Goal: Check status: Check status

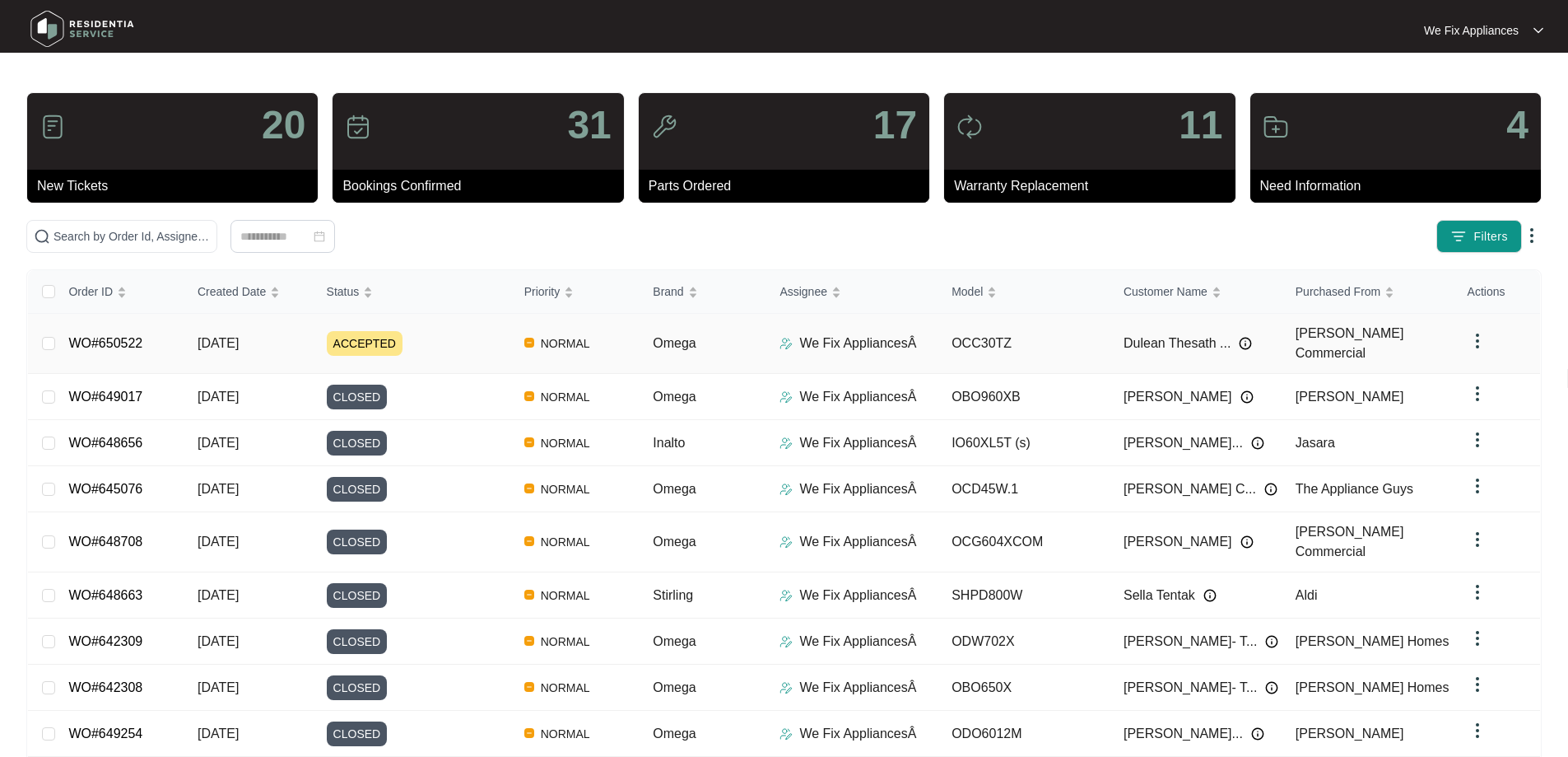
click at [110, 346] on link "WO#650522" at bounding box center [105, 343] width 74 height 14
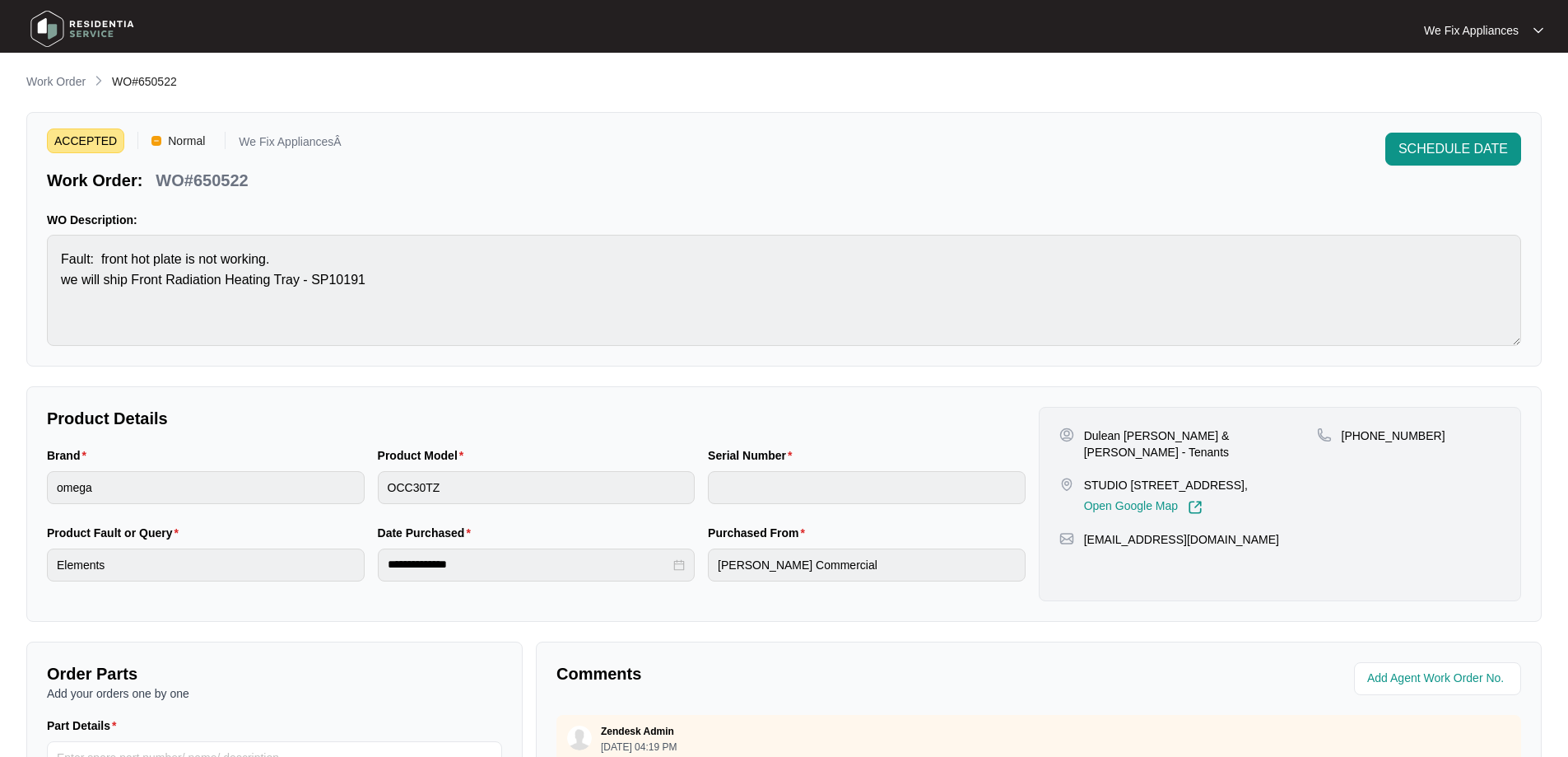
click at [95, 17] on img at bounding box center [82, 29] width 115 height 50
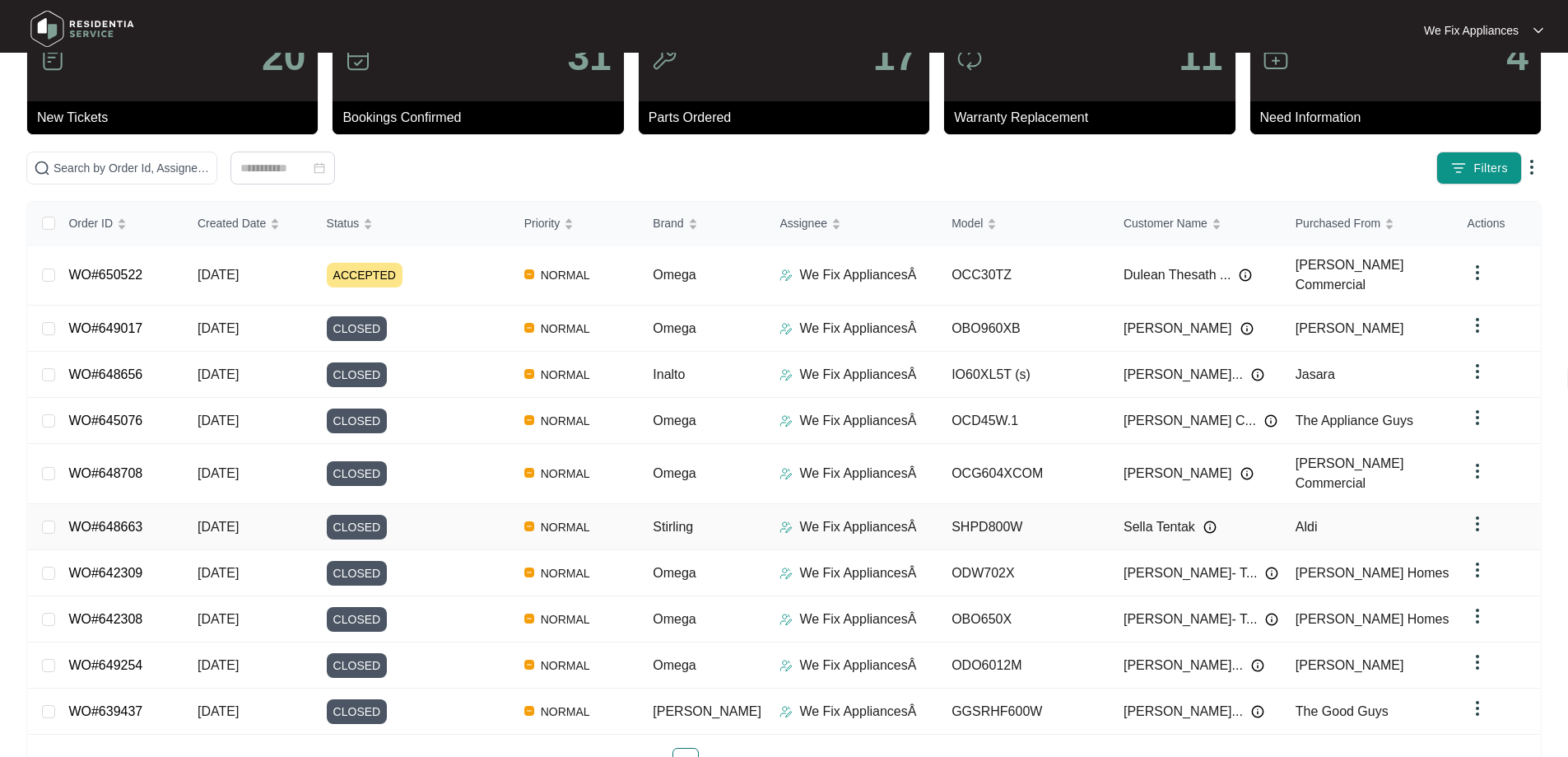
scroll to position [120, 0]
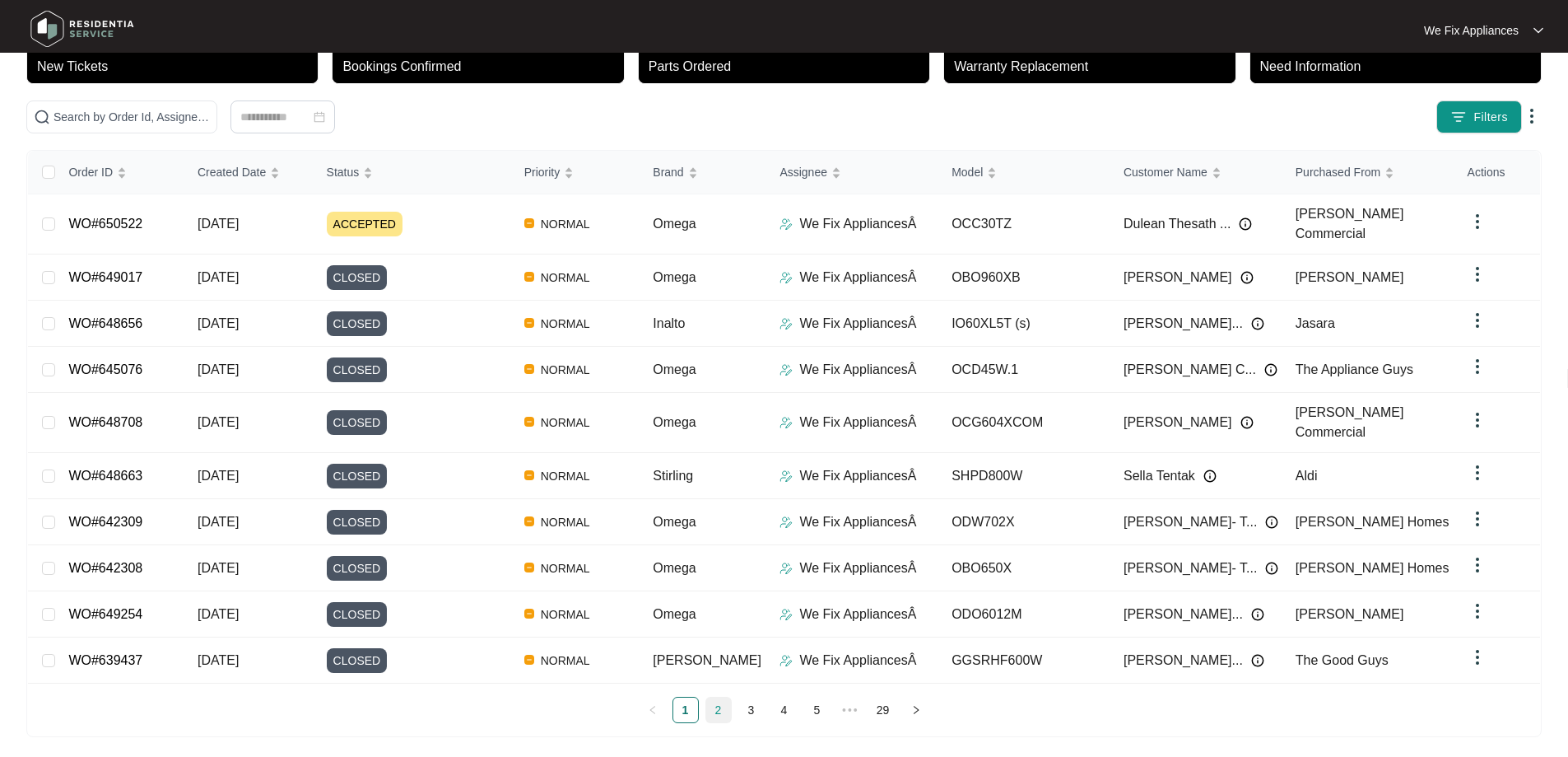
click at [718, 703] on link "2" at bounding box center [718, 711] width 25 height 25
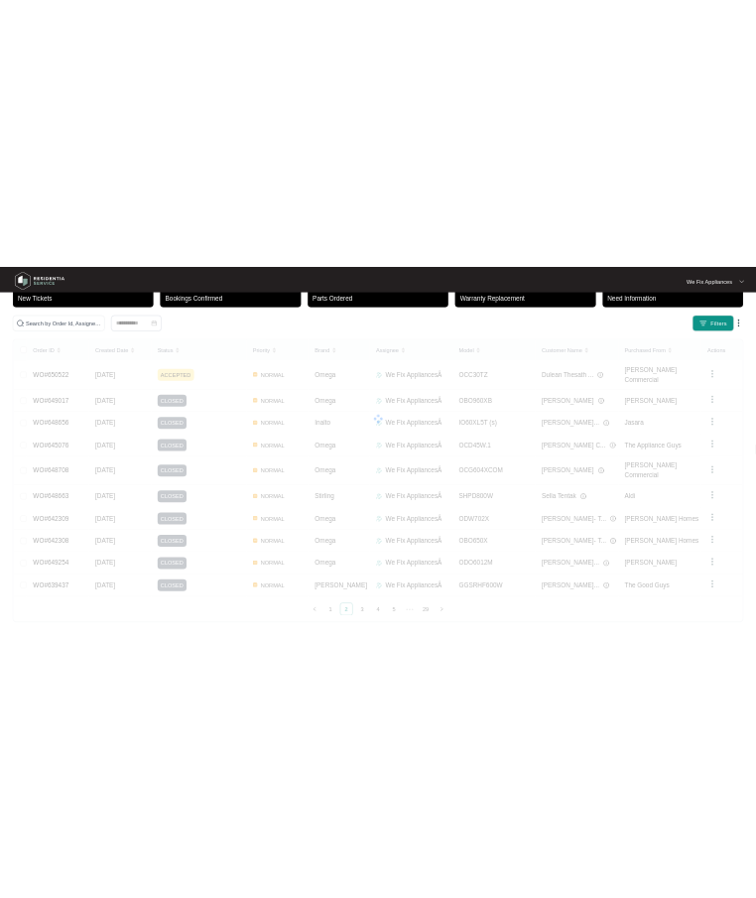
scroll to position [108, 0]
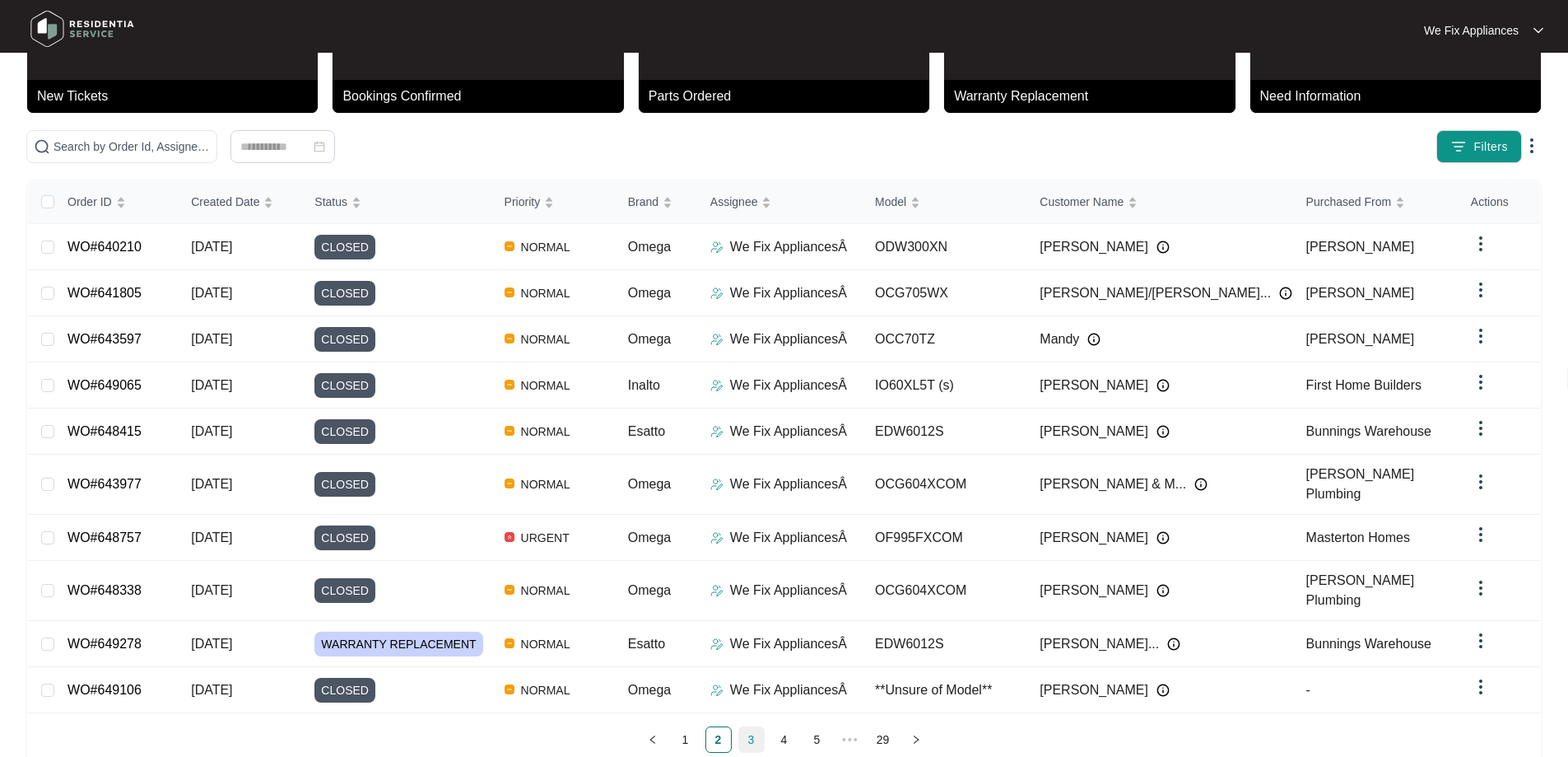
click at [750, 727] on link "3" at bounding box center [752, 740] width 25 height 25
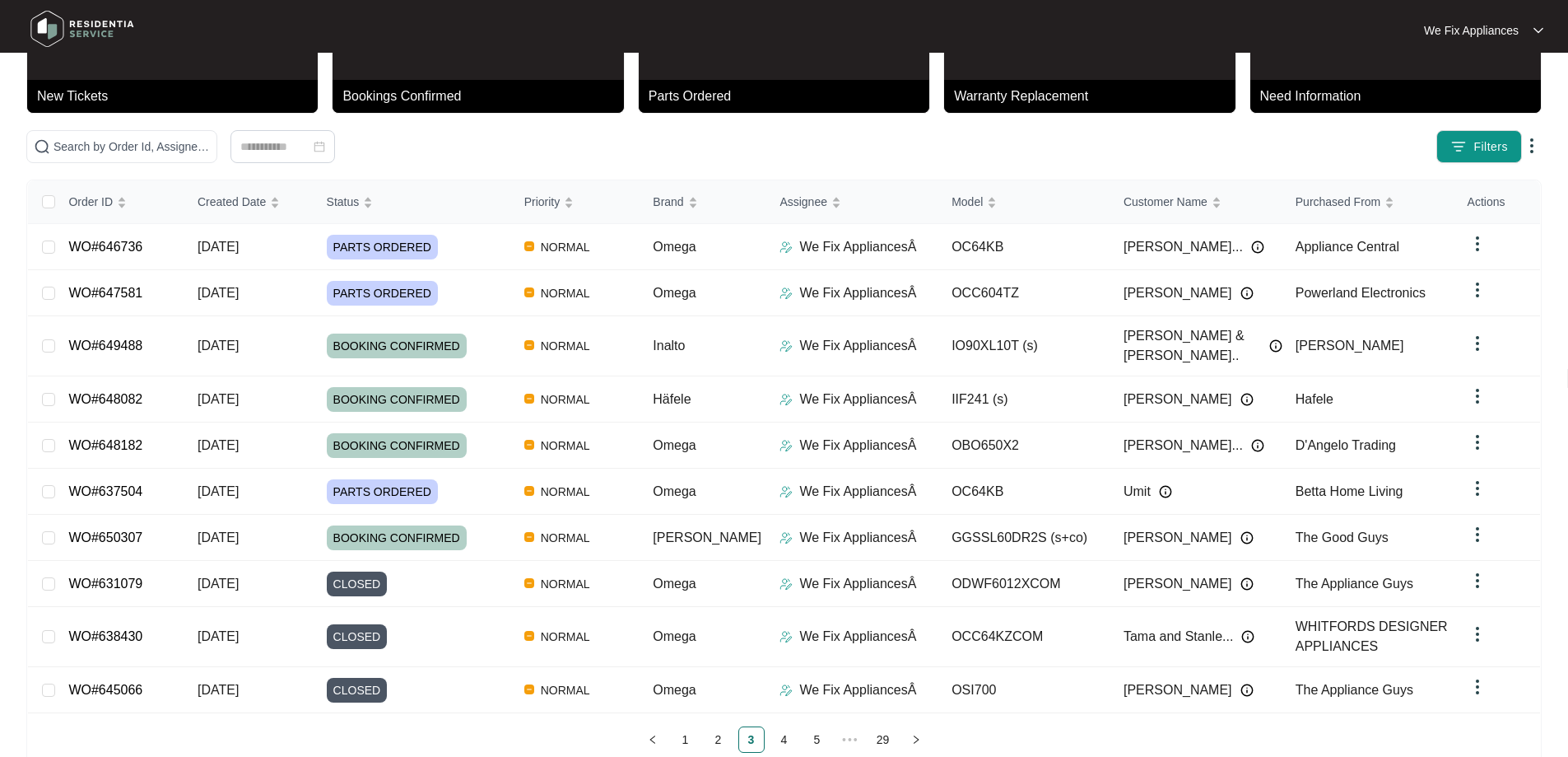
click at [779, 701] on div "Order ID Created Date Status Priority Brand Assignee Model Customer Name Purcha…" at bounding box center [784, 466] width 1512 height 573
click at [788, 727] on link "4" at bounding box center [785, 740] width 25 height 25
